Goal: Task Accomplishment & Management: Use online tool/utility

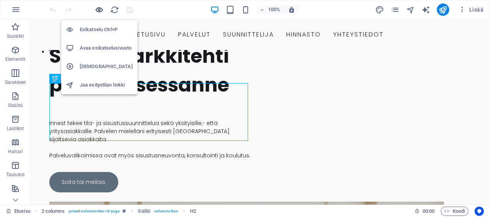
click at [98, 9] on icon "button" at bounding box center [99, 9] width 9 height 9
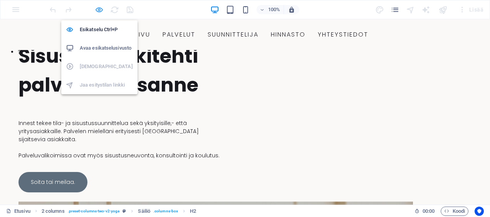
scroll to position [162, 0]
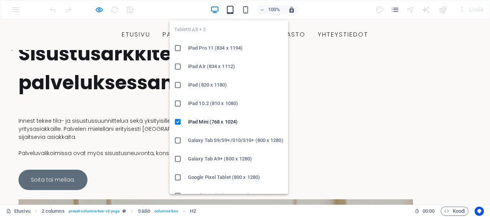
click at [232, 10] on icon "button" at bounding box center [230, 9] width 9 height 9
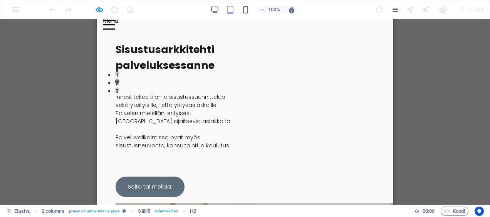
scroll to position [123, 0]
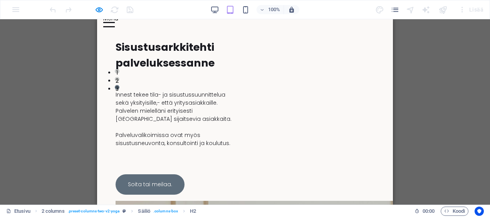
drag, startPoint x: 391, startPoint y: 59, endPoint x: 493, endPoint y: 75, distance: 103.0
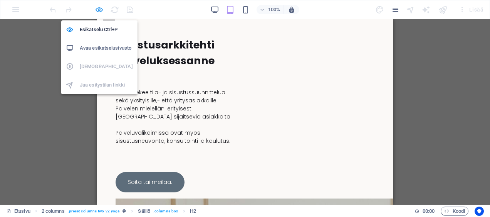
click at [99, 9] on icon "button" at bounding box center [99, 9] width 9 height 9
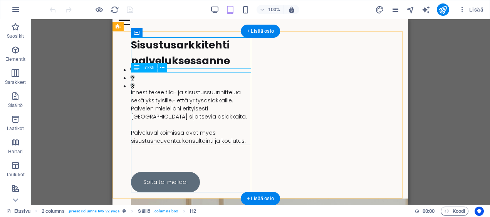
click at [153, 104] on div "Innest tekee tila- ja sisustussuunnittelua sekä yksityisille,- että yritysasiak…" at bounding box center [192, 108] width 123 height 73
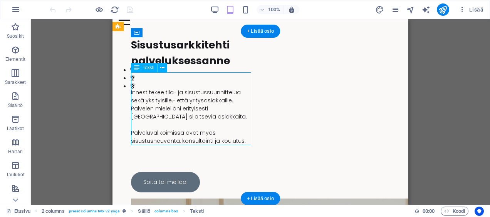
click at [153, 104] on div "Innest tekee tila- ja sisustussuunnittelua sekä yksityisille,- että yritysasiak…" at bounding box center [192, 108] width 123 height 73
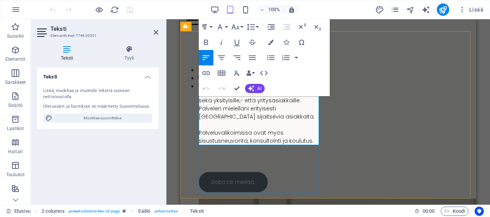
click at [227, 100] on p "Innest tekee tila- ja sisustussuunnittelua sekä yksityisille,- että yritysasiak…" at bounding box center [260, 105] width 123 height 32
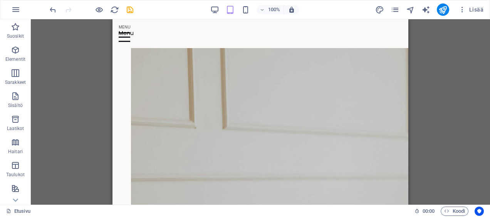
scroll to position [312, 0]
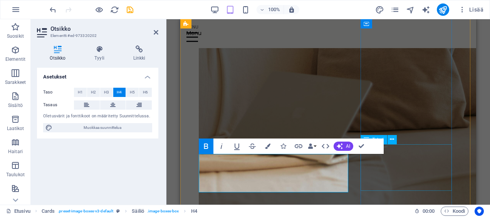
scroll to position [581, 0]
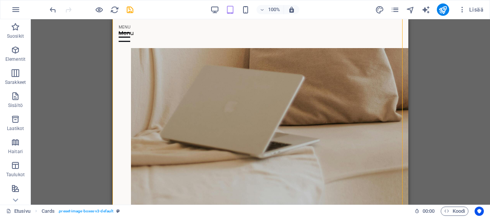
scroll to position [341, 0]
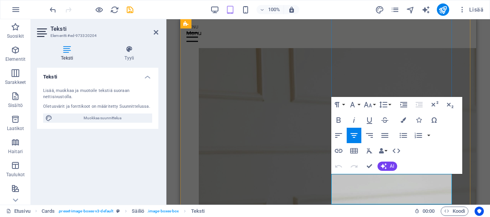
click at [406, 172] on div "Paragraph Format Normal Heading 1 Heading 2 Heading 3 Heading 4 Heading 5 Headi…" at bounding box center [397, 135] width 131 height 77
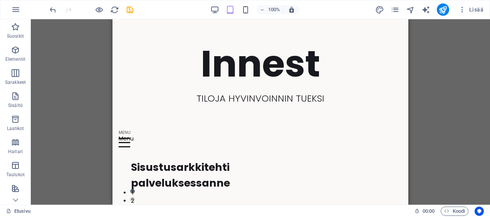
scroll to position [0, 0]
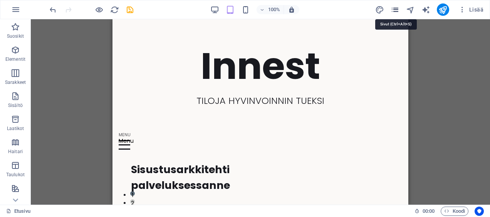
click at [394, 7] on icon "pages" at bounding box center [395, 9] width 9 height 9
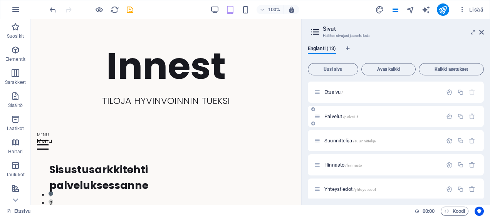
click at [373, 116] on p "Palvelut /palvelut" at bounding box center [383, 116] width 116 height 5
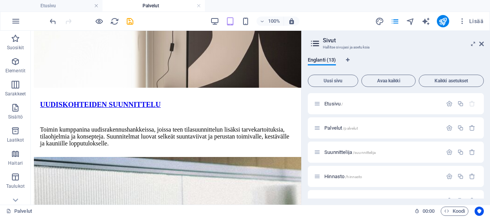
scroll to position [879, 0]
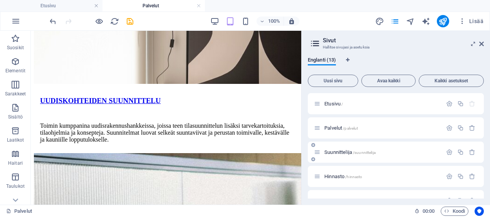
click at [349, 151] on span "Suunnittelija /suunnittelija" at bounding box center [350, 153] width 51 height 6
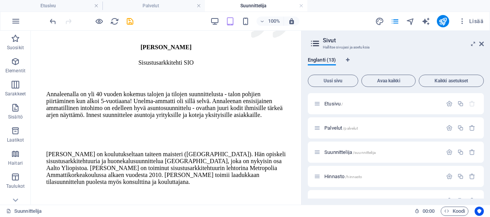
scroll to position [170, 0]
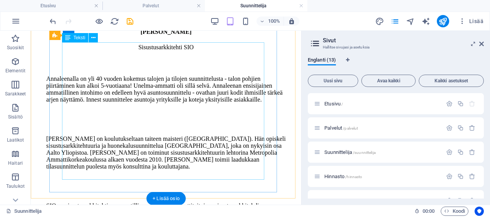
click at [138, 176] on div "Annaleenalla on yli 40 vuoden kokemus talojen ja tilojen suunnittelusta - talon…" at bounding box center [166, 146] width 240 height 141
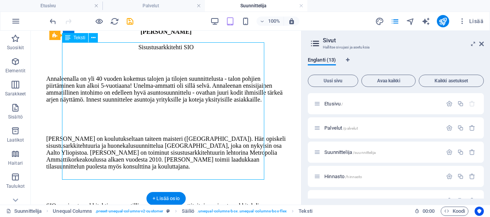
click at [138, 176] on div "Annaleenalla on yli 40 vuoden kokemus talojen ja tilojen suunnittelusta - talon…" at bounding box center [166, 146] width 240 height 141
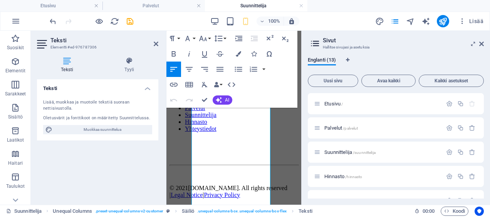
scroll to position [632, 0]
click at [226, 67] on p "SIO on sisustusarkkitehtien ammatillinen järjestö. Ammattitaitoisen sisustusark…" at bounding box center [234, 53] width 116 height 28
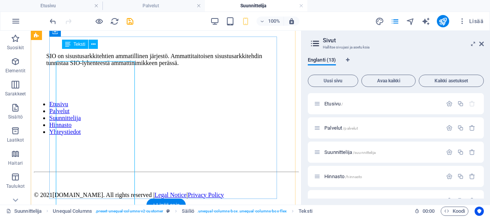
scroll to position [163, 0]
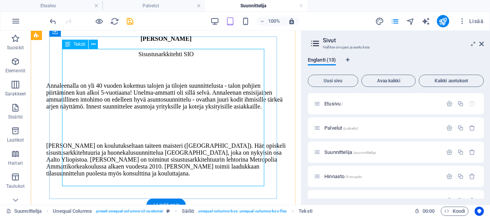
click at [81, 175] on div "Annaleenalla on yli 40 vuoden kokemus talojen ja tilojen suunnittelusta - talon…" at bounding box center [166, 153] width 240 height 141
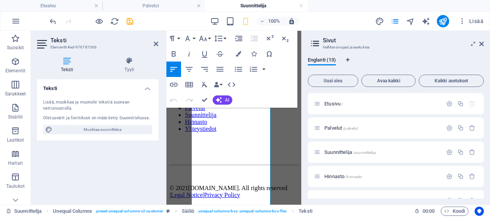
scroll to position [595, 0]
click at [230, 67] on p "SIO on sisustusarkkitehtien ammatillinen järjestö. Ammattitaitoisen sisustusark…" at bounding box center [234, 53] width 116 height 28
click at [209, 77] on button "Clear Formatting" at bounding box center [204, 84] width 15 height 15
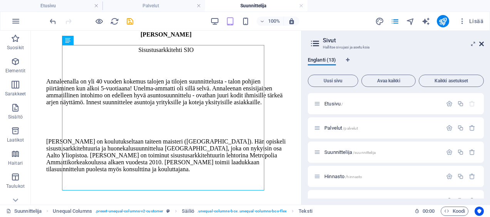
click at [482, 42] on icon at bounding box center [482, 44] width 5 height 6
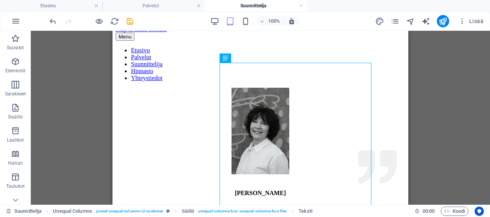
scroll to position [0, 0]
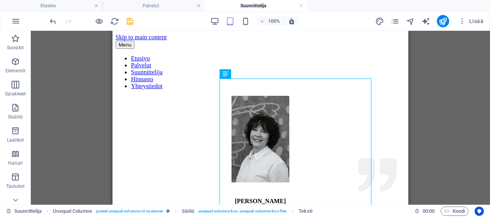
drag, startPoint x: 406, startPoint y: 147, endPoint x: 530, endPoint y: 89, distance: 137.1
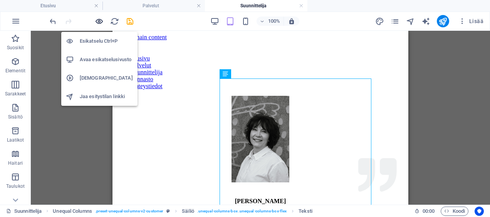
click at [100, 19] on icon "button" at bounding box center [99, 21] width 9 height 9
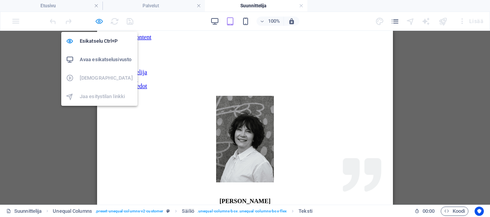
click at [101, 24] on icon "button" at bounding box center [99, 21] width 9 height 9
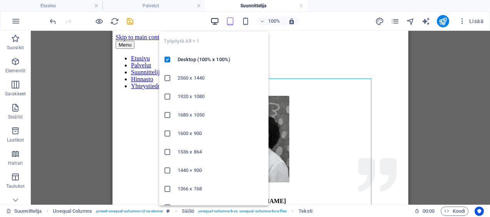
click at [213, 20] on icon "button" at bounding box center [215, 21] width 9 height 9
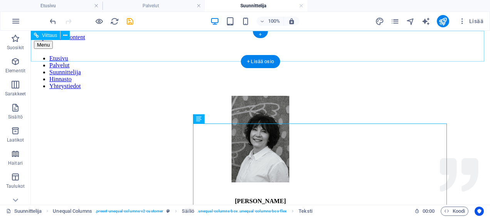
click at [143, 55] on nav "Etusivu Palvelut Suunnittelija [PERSON_NAME] Yhteystiedot" at bounding box center [260, 72] width 453 height 35
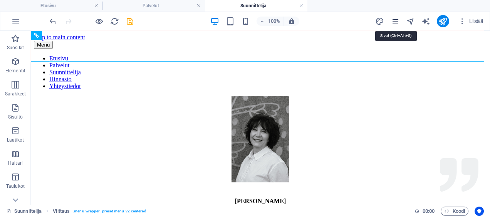
click at [396, 19] on icon "pages" at bounding box center [395, 21] width 9 height 9
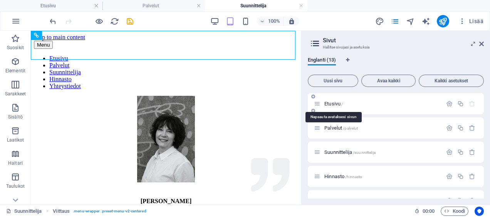
click at [326, 103] on span "Etusivu /" at bounding box center [334, 104] width 19 height 6
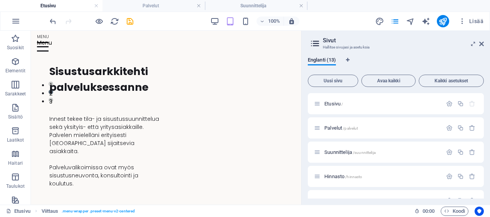
scroll to position [113, 0]
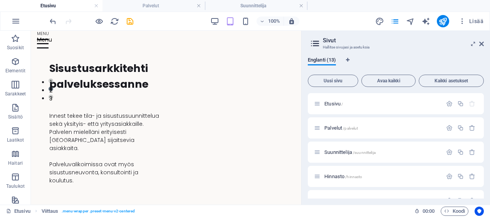
drag, startPoint x: 299, startPoint y: 54, endPoint x: 335, endPoint y: 97, distance: 56.1
click at [475, 23] on span "Lisää" at bounding box center [471, 21] width 25 height 8
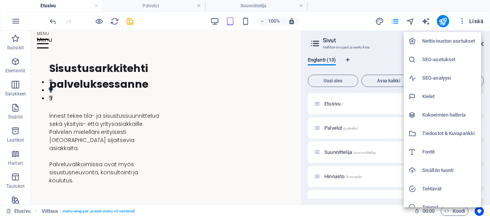
click at [448, 134] on h6 "Tiedostot & Kuvapankki" at bounding box center [450, 133] width 54 height 9
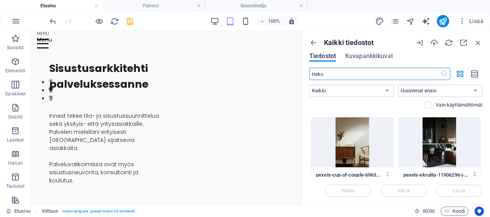
scroll to position [197, 0]
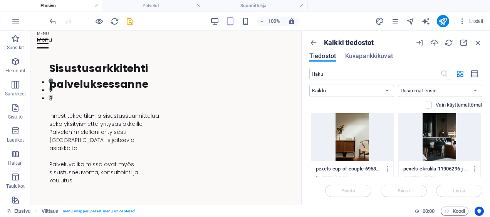
drag, startPoint x: 481, startPoint y: 126, endPoint x: 482, endPoint y: 131, distance: 5.1
click at [482, 131] on div "Pudota tiedostot tähän ladataksesi ne välittömästi pexels-annaelle-[GEOGRAPHIC_…" at bounding box center [396, 145] width 173 height 64
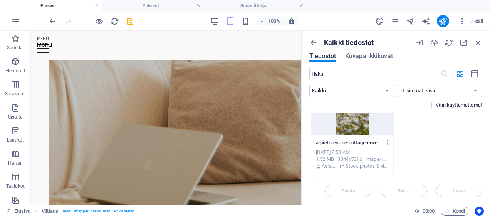
scroll to position [560, 0]
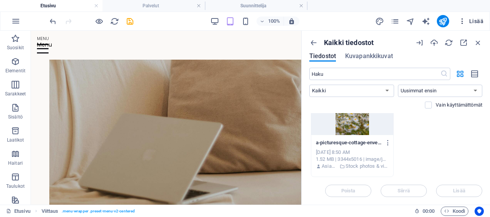
click at [464, 21] on icon "button" at bounding box center [463, 21] width 8 height 8
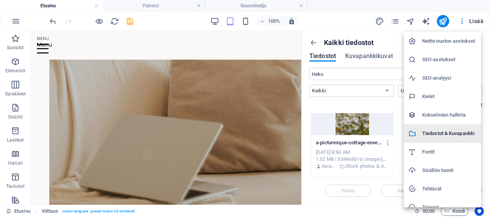
click at [445, 130] on h6 "Tiedostot & Kuvapankki" at bounding box center [450, 133] width 54 height 9
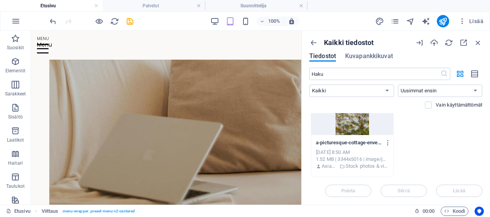
click at [483, 172] on div "Kaikki tiedostot Tiedostot Kuvapankkikuvat ​ Kaikki Kuvat Dokumentit Ääni Video…" at bounding box center [396, 118] width 189 height 174
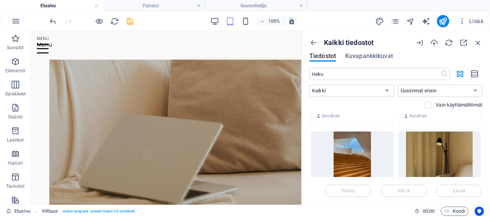
scroll to position [3991, 0]
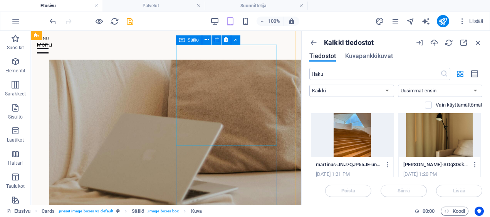
click at [184, 41] on div "Säiliö" at bounding box center [189, 39] width 26 height 9
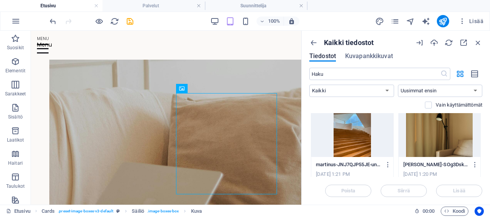
scroll to position [507, 0]
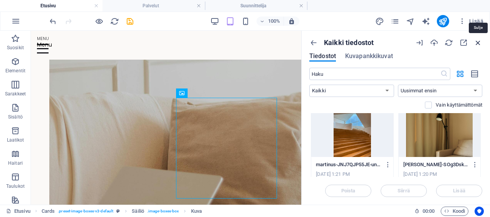
click at [480, 43] on icon "button" at bounding box center [478, 43] width 8 height 8
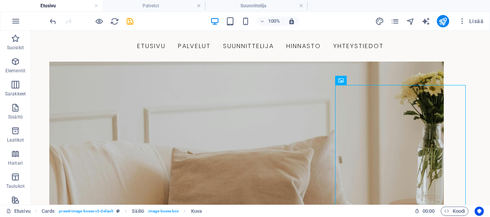
scroll to position [477, 0]
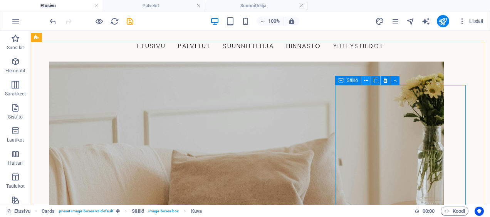
click at [366, 81] on icon at bounding box center [366, 81] width 4 height 8
click at [381, 80] on icon at bounding box center [379, 81] width 4 height 8
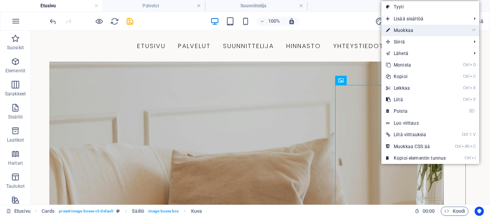
click at [419, 28] on link "⏎ Muokkaa" at bounding box center [416, 31] width 69 height 12
select select "px"
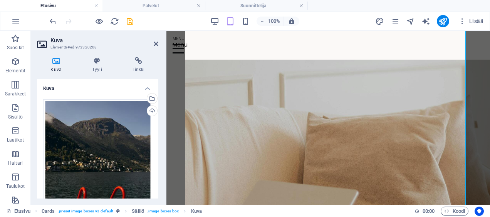
scroll to position [558, 0]
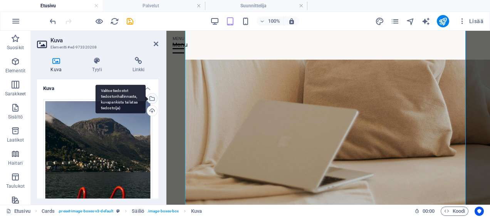
click at [153, 98] on div "Valitse tiedostot tiedostonhallinnasta, kuvapankista tai lataa tiedosto(ja)" at bounding box center [152, 100] width 12 height 12
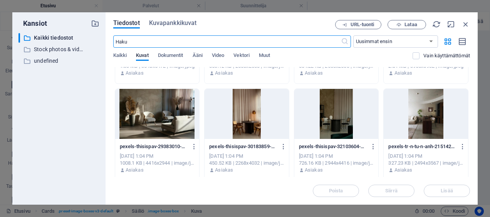
scroll to position [763, 0]
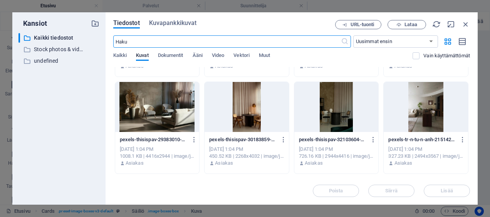
click at [253, 120] on div at bounding box center [247, 107] width 84 height 50
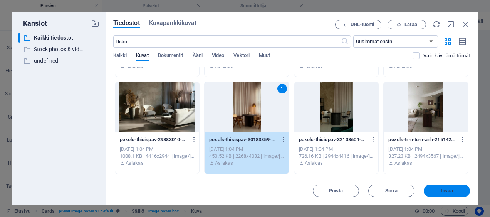
click at [439, 189] on span "Lisää" at bounding box center [447, 191] width 40 height 5
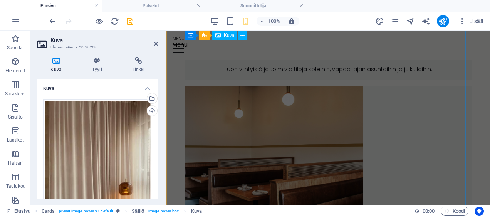
scroll to position [558, 0]
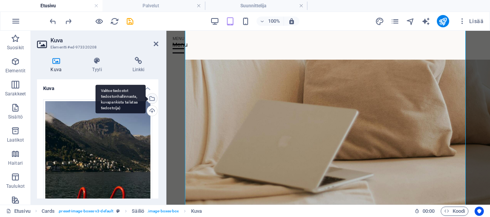
click at [152, 97] on div "Valitse tiedostot tiedostonhallinnasta, kuvapankista tai lataa tiedosto(ja)" at bounding box center [152, 100] width 12 height 12
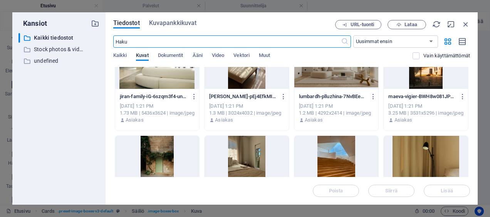
scroll to position [1890, 0]
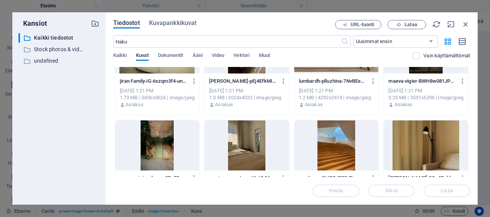
click at [341, 153] on div at bounding box center [337, 146] width 84 height 50
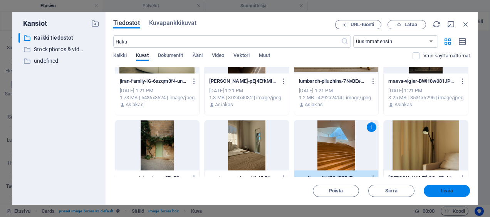
click at [448, 187] on button "Lisää" at bounding box center [447, 191] width 46 height 12
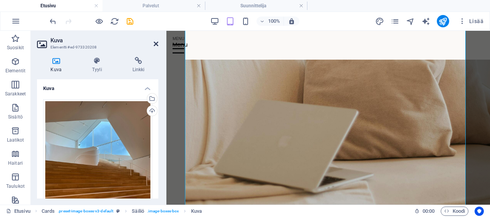
click at [156, 42] on icon at bounding box center [156, 44] width 5 height 6
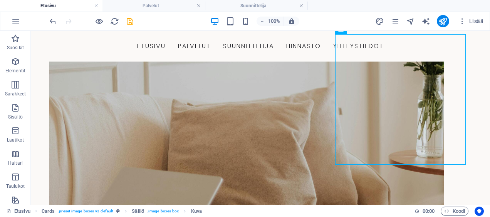
scroll to position [501, 0]
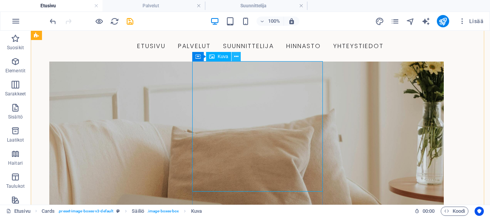
click at [239, 54] on button at bounding box center [236, 56] width 9 height 9
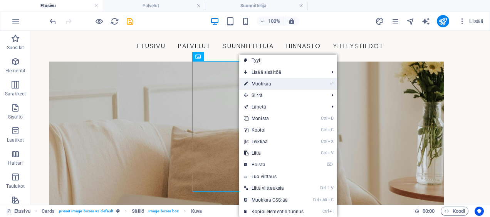
click at [273, 82] on link "⏎ Muokkaa" at bounding box center [273, 84] width 69 height 12
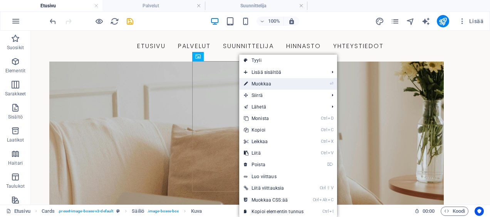
select select "px"
select select "%"
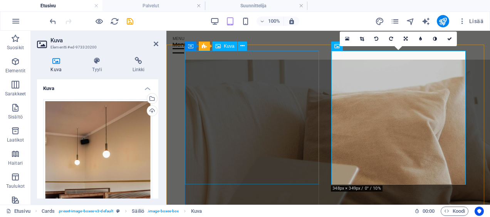
scroll to position [309, 0]
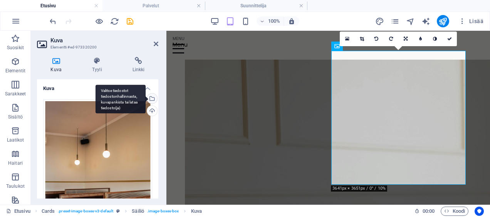
click at [151, 98] on div "Valitse tiedostot tiedostonhallinnasta, kuvapankista tai lataa tiedosto(ja)" at bounding box center [152, 100] width 12 height 12
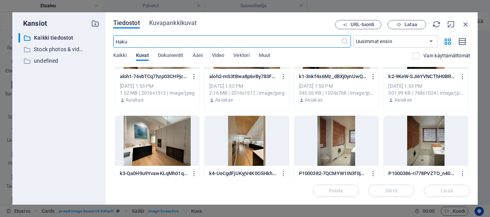
scroll to position [1037, 0]
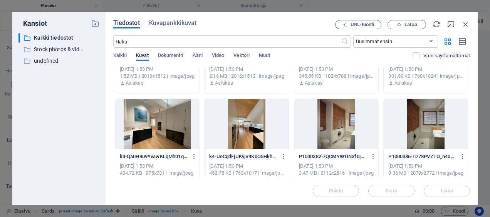
click at [470, 150] on div "Tiedostot Kuvapankkikuvat URL-tuonti Lataa ​ Uusimmat ensin Vanhimmat ensin Nim…" at bounding box center [292, 108] width 372 height 193
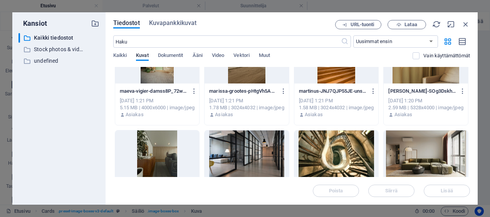
scroll to position [1984, 0]
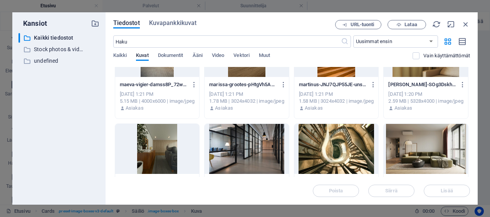
click at [249, 160] on div at bounding box center [247, 149] width 84 height 50
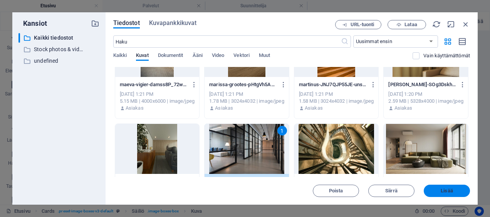
click at [436, 192] on span "Lisää" at bounding box center [447, 191] width 40 height 5
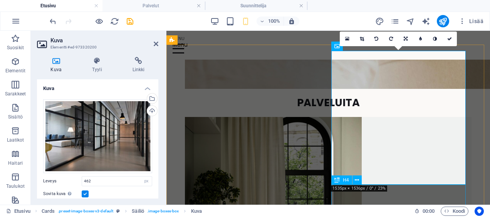
scroll to position [309, 0]
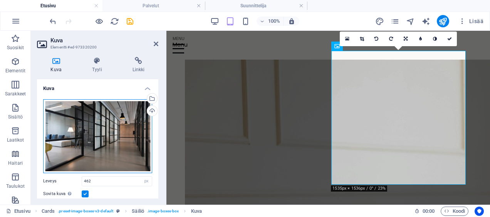
drag, startPoint x: 107, startPoint y: 132, endPoint x: 119, endPoint y: 132, distance: 12.0
click at [119, 132] on div "Vedä tiedostot tähän, valitse tiedostot napsauttamalla tai valitse tiedostot Ti…" at bounding box center [97, 136] width 109 height 74
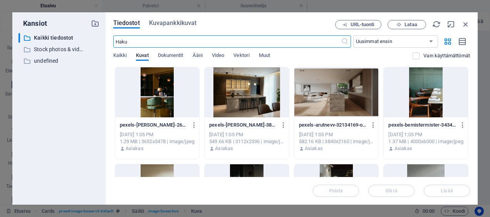
scroll to position [711, 0]
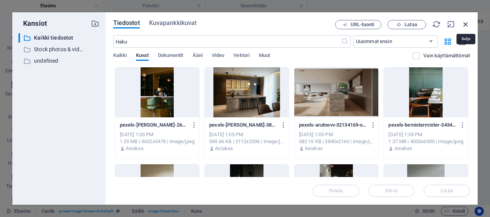
click at [467, 24] on icon "button" at bounding box center [466, 24] width 8 height 8
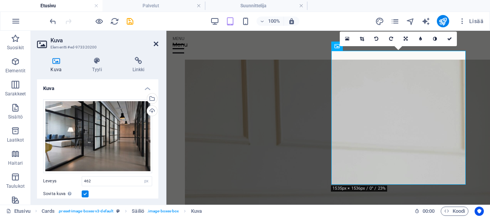
click at [155, 44] on icon at bounding box center [156, 44] width 5 height 6
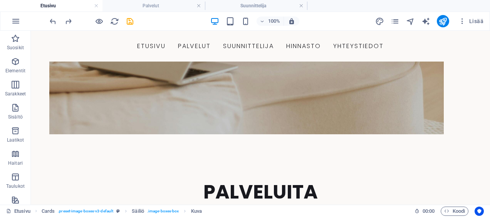
scroll to position [719, 0]
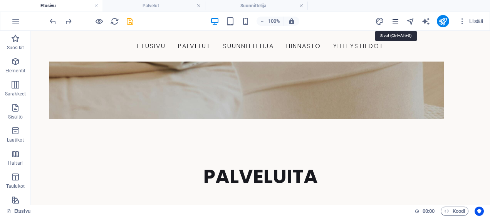
click at [395, 22] on icon "pages" at bounding box center [395, 21] width 9 height 9
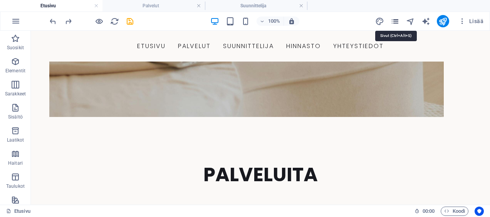
scroll to position [717, 0]
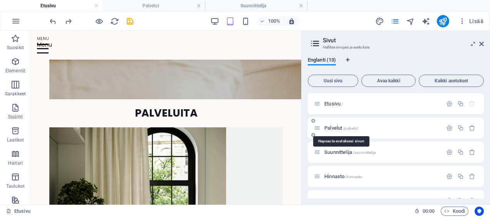
click at [345, 128] on span "/palvelut" at bounding box center [350, 128] width 15 height 4
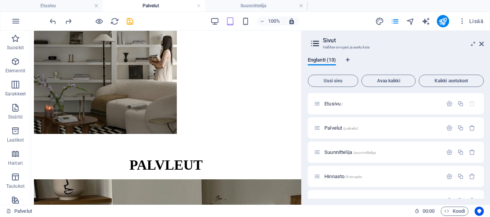
scroll to position [243, 0]
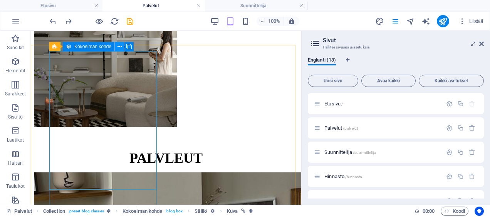
click at [122, 46] on button at bounding box center [119, 46] width 9 height 9
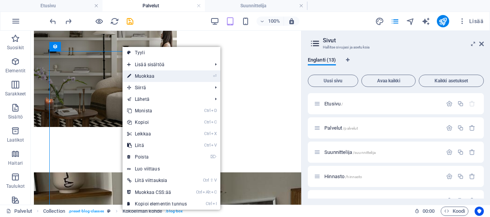
click at [143, 76] on link "⏎ Muokkaa" at bounding box center [157, 77] width 69 height 12
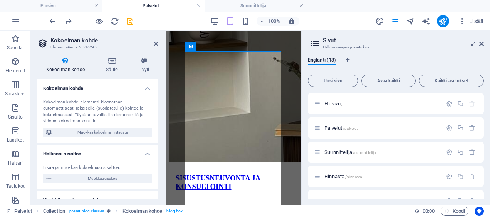
scroll to position [422, 0]
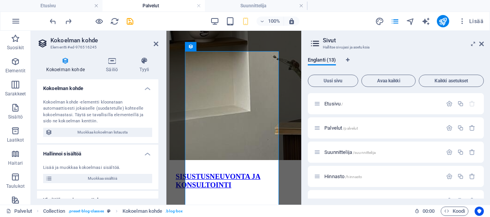
click at [159, 43] on aside "Kokoelman kohde Elementti #ed-976516245 Kokoelman kohde Säiliö [PERSON_NAME] ko…" at bounding box center [99, 118] width 136 height 174
click at [157, 42] on icon at bounding box center [156, 44] width 5 height 6
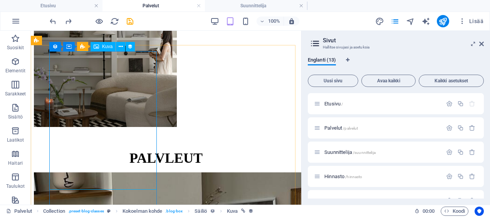
drag, startPoint x: 56, startPoint y: 50, endPoint x: 55, endPoint y: 46, distance: 3.9
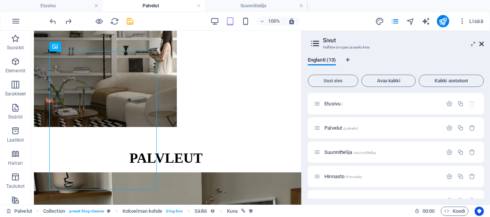
click at [483, 42] on icon at bounding box center [482, 44] width 5 height 6
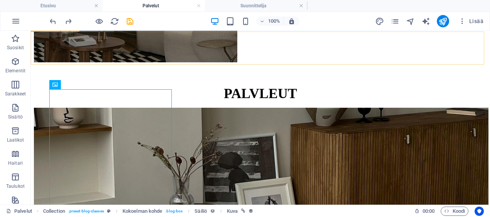
scroll to position [339, 0]
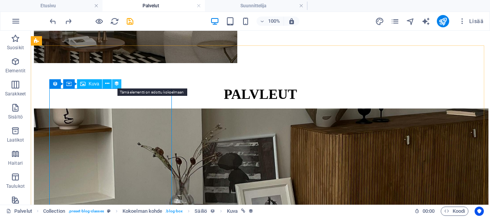
click at [118, 84] on icon at bounding box center [116, 84] width 5 height 8
select select "px"
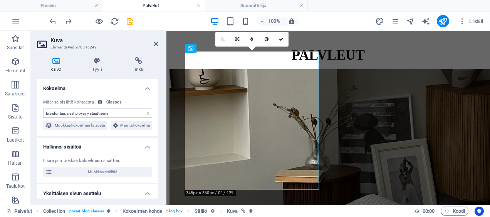
scroll to position [211, 0]
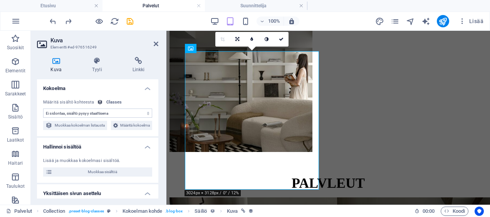
select select "image"
click at [155, 45] on icon at bounding box center [156, 44] width 5 height 6
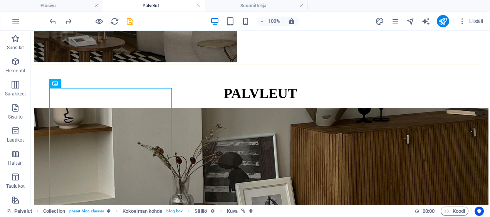
scroll to position [339, 0]
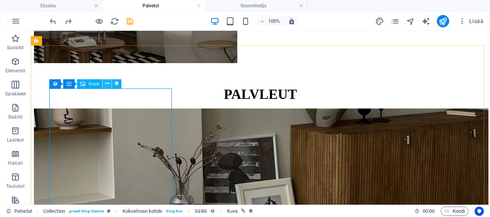
click at [106, 84] on icon at bounding box center [107, 84] width 4 height 8
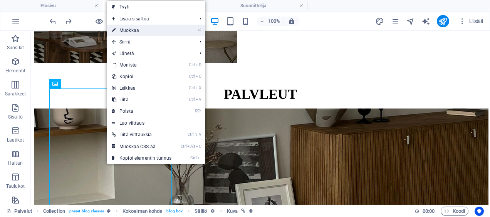
click at [153, 29] on link "⏎ Muokkaa" at bounding box center [141, 31] width 69 height 12
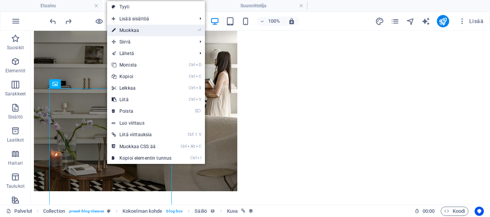
select select "image"
select select "px"
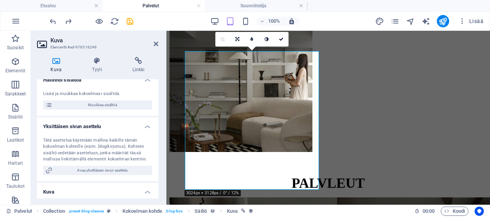
scroll to position [0, 0]
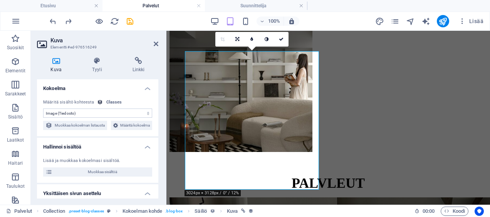
click at [88, 112] on select "Ei sidontaa, sisältö pysyy staattisena Luotu (Päivämäärä) Päivitetty (Päivämäär…" at bounding box center [97, 113] width 109 height 9
click at [58, 62] on icon at bounding box center [56, 61] width 39 height 8
click at [157, 42] on icon at bounding box center [156, 44] width 5 height 6
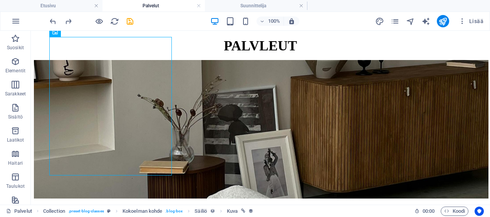
scroll to position [385, 0]
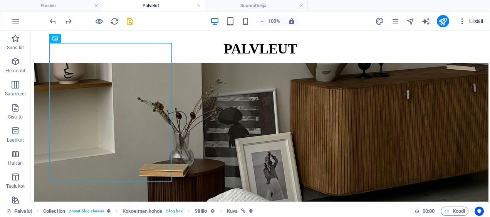
click at [466, 21] on icon "button" at bounding box center [463, 21] width 8 height 8
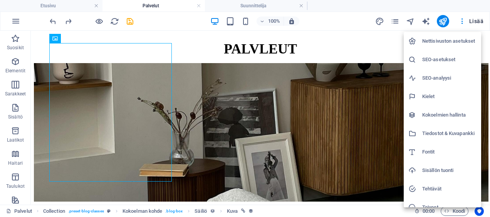
click at [436, 134] on h6 "Tiedostot & Kuvapankki" at bounding box center [450, 133] width 54 height 9
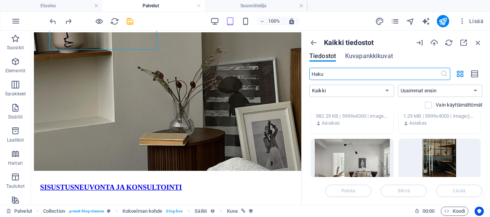
scroll to position [977, 0]
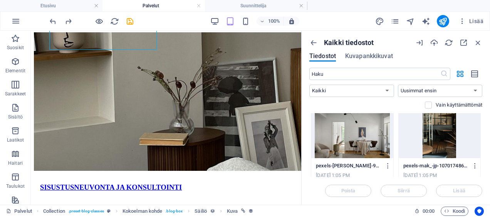
click at [357, 134] on div at bounding box center [353, 133] width 82 height 50
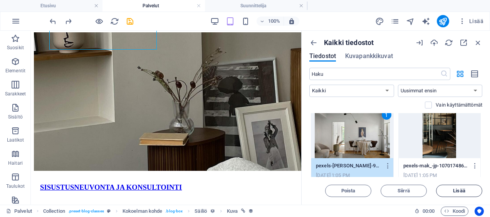
click at [467, 190] on span "Lisää" at bounding box center [459, 191] width 39 height 5
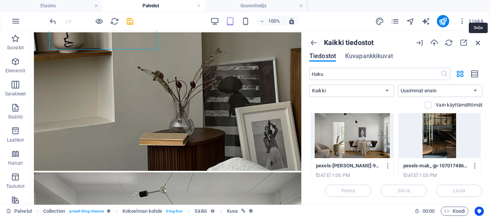
click at [480, 45] on icon "button" at bounding box center [478, 43] width 8 height 8
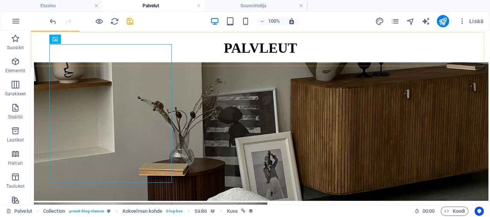
scroll to position [385, 0]
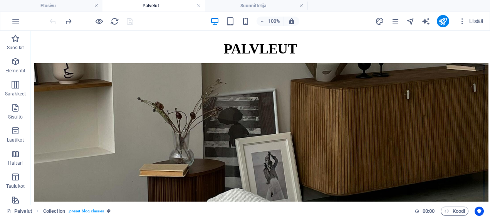
drag, startPoint x: 470, startPoint y: 78, endPoint x: 365, endPoint y: 104, distance: 108.5
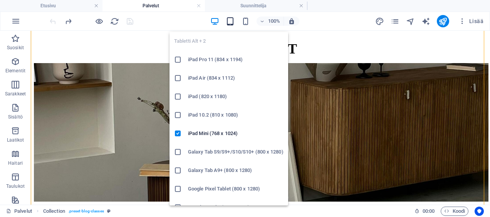
click at [233, 20] on icon "button" at bounding box center [230, 21] width 9 height 9
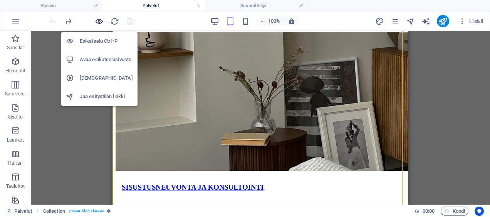
click at [100, 19] on icon "button" at bounding box center [99, 21] width 9 height 9
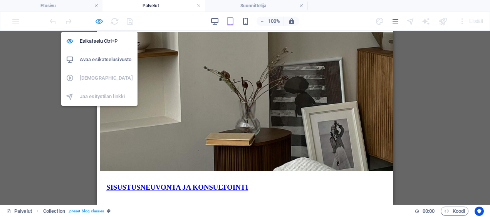
click at [98, 21] on icon "button" at bounding box center [99, 21] width 9 height 9
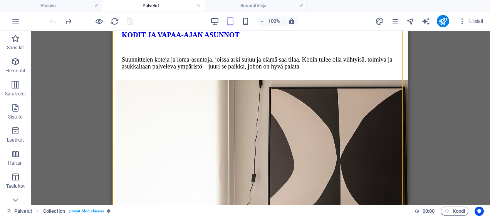
scroll to position [753, 0]
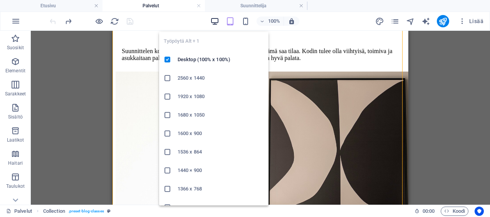
click at [213, 19] on icon "button" at bounding box center [215, 21] width 9 height 9
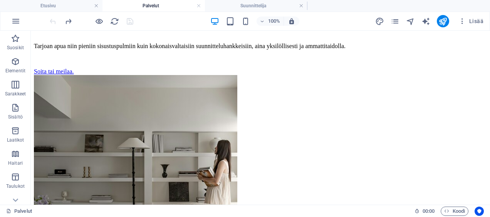
scroll to position [119, 0]
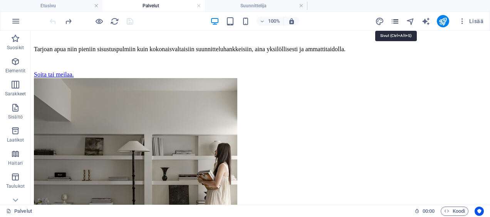
click at [398, 17] on icon "pages" at bounding box center [395, 21] width 9 height 9
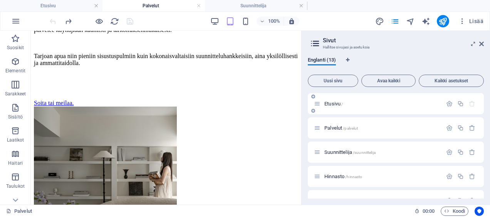
click at [331, 99] on div "Etusivu /" at bounding box center [378, 103] width 128 height 9
click at [331, 106] on span "Etusivu /" at bounding box center [334, 104] width 19 height 6
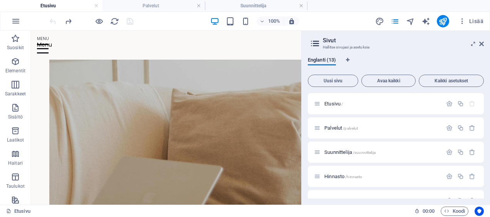
scroll to position [513, 0]
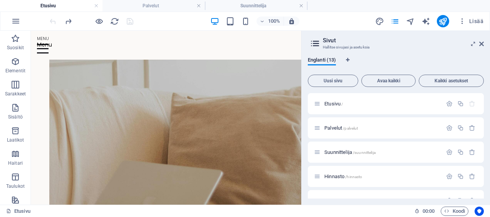
click at [129, 19] on div at bounding box center [91, 21] width 86 height 12
click at [483, 44] on icon at bounding box center [482, 44] width 5 height 6
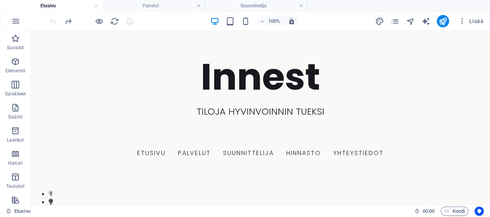
scroll to position [0, 0]
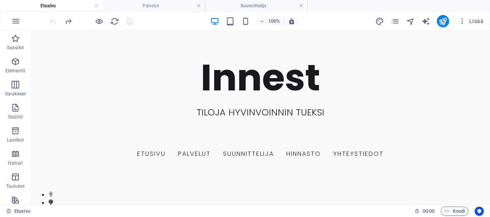
click at [131, 18] on div at bounding box center [91, 21] width 86 height 12
click at [57, 4] on h4 "Etusivu" at bounding box center [51, 6] width 103 height 8
click at [196, 5] on h4 "Palvelut" at bounding box center [154, 6] width 103 height 8
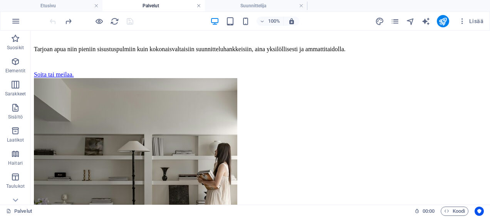
click at [200, 5] on link at bounding box center [199, 5] width 5 height 7
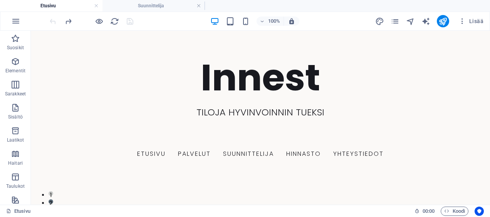
click at [200, 5] on link at bounding box center [199, 5] width 5 height 7
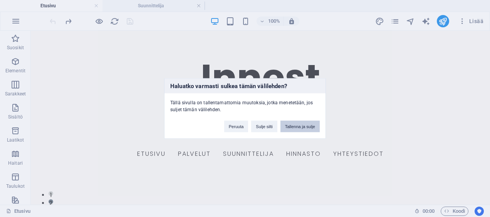
click at [293, 125] on button "Tallenna ja sulje" at bounding box center [300, 127] width 39 height 12
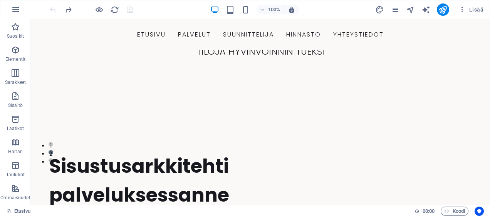
scroll to position [0, 0]
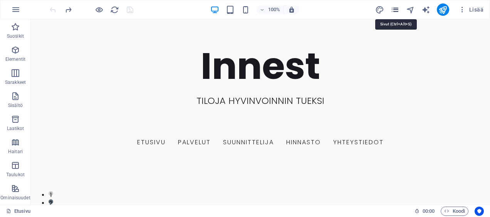
click at [395, 6] on icon "pages" at bounding box center [395, 9] width 9 height 9
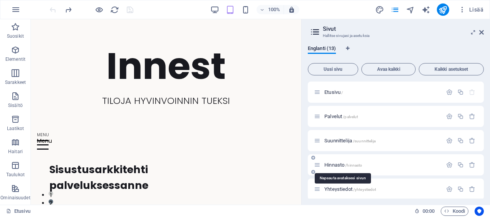
click at [338, 167] on span "Hinnasto /hinnasto" at bounding box center [344, 165] width 38 height 6
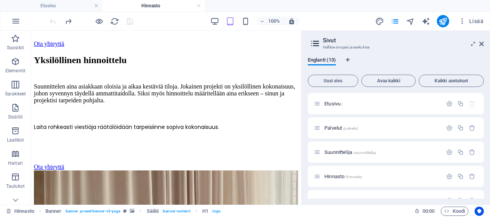
scroll to position [248, 0]
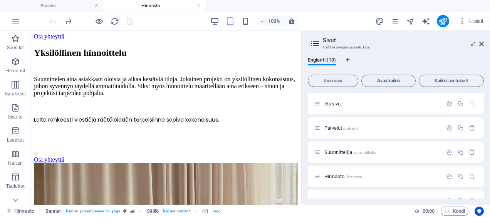
drag, startPoint x: 298, startPoint y: 74, endPoint x: 335, endPoint y: 183, distance: 114.7
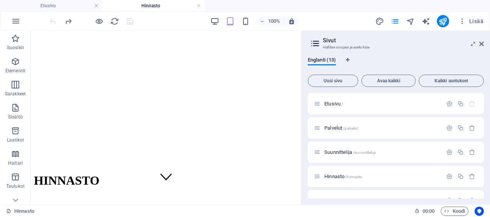
scroll to position [13, 0]
drag, startPoint x: 298, startPoint y: 148, endPoint x: 333, endPoint y: 106, distance: 55.0
click at [334, 105] on span "Etusivu /" at bounding box center [334, 104] width 19 height 6
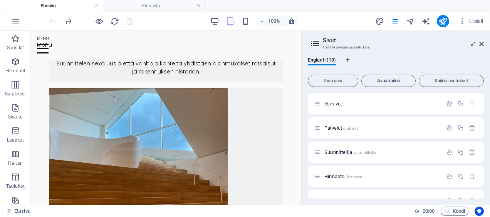
scroll to position [1272, 0]
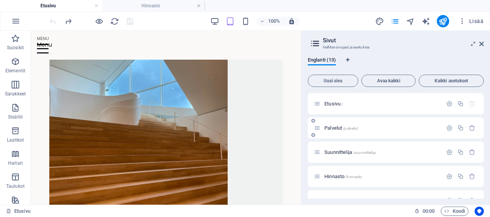
click at [337, 122] on div "Palvelut /palvelut" at bounding box center [396, 128] width 176 height 21
click at [333, 130] on span "Palvelut /palvelut" at bounding box center [342, 128] width 34 height 6
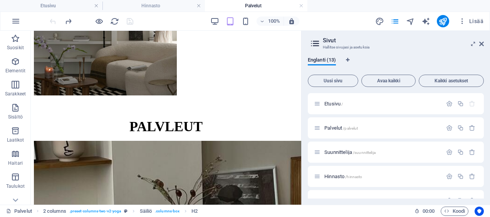
scroll to position [281, 0]
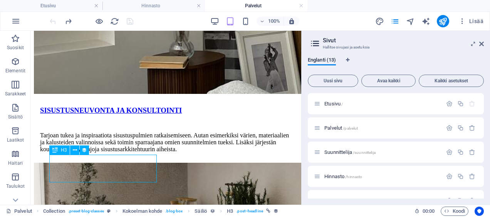
select select "name"
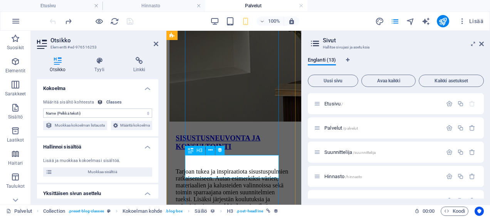
click at [256, 151] on div "SISUSTUSNEUVONTA JA KONSULTOINTI" at bounding box center [234, 142] width 129 height 17
click at [193, 151] on div "SISUSTUSNEUVONTA JA KONSULTOINTI" at bounding box center [234, 142] width 129 height 17
click at [205, 151] on div "SISUSTUSNEUVONTA JA KONSULTOINTI" at bounding box center [234, 142] width 129 height 17
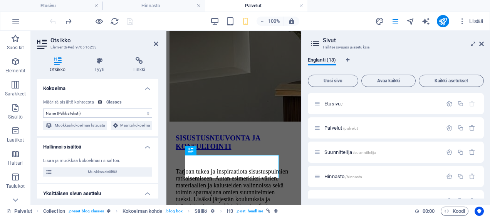
click at [159, 42] on aside "Otsikko Elementti #ed-976516253 Otsikko Tyyli Linkki Kokoelma Ei sidontaa, sisä…" at bounding box center [99, 118] width 136 height 174
click at [156, 42] on icon at bounding box center [156, 44] width 5 height 6
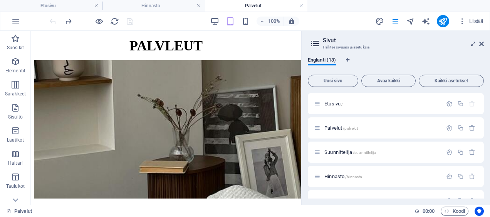
scroll to position [359, 0]
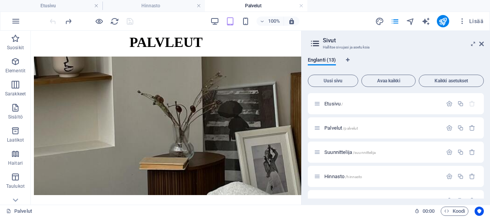
drag, startPoint x: 299, startPoint y: 61, endPoint x: 333, endPoint y: 103, distance: 54.3
